Goal: Information Seeking & Learning: Learn about a topic

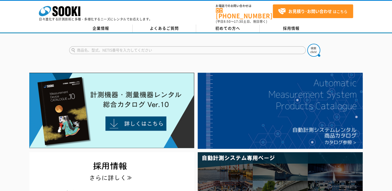
click at [122, 47] on input "text" at bounding box center [187, 50] width 236 height 8
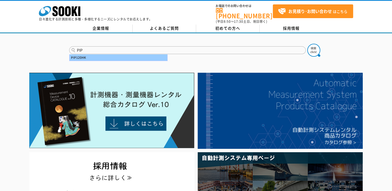
click at [84, 56] on div "PIP120HK" at bounding box center [118, 57] width 98 height 6
type input "PIP120HK"
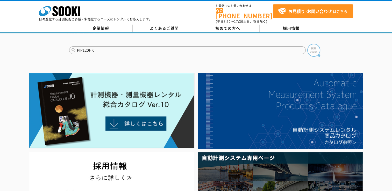
click at [314, 46] on img at bounding box center [313, 50] width 13 height 13
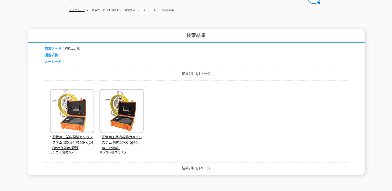
scroll to position [104, 0]
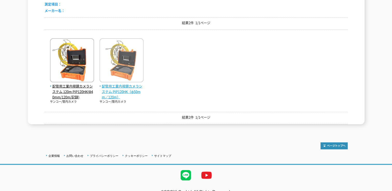
click at [126, 86] on span "配管用工業内視鏡カメラシステム PIP120HK（φ50mm／120m）" at bounding box center [121, 92] width 44 height 16
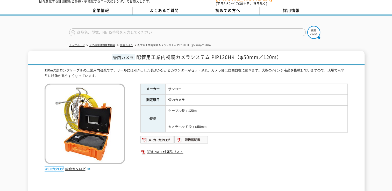
scroll to position [52, 0]
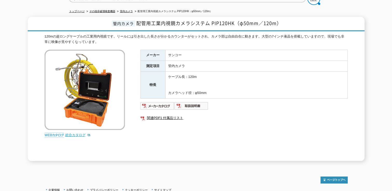
click at [82, 133] on link "総合カタログ" at bounding box center [77, 135] width 25 height 4
